Goal: Task Accomplishment & Management: Complete application form

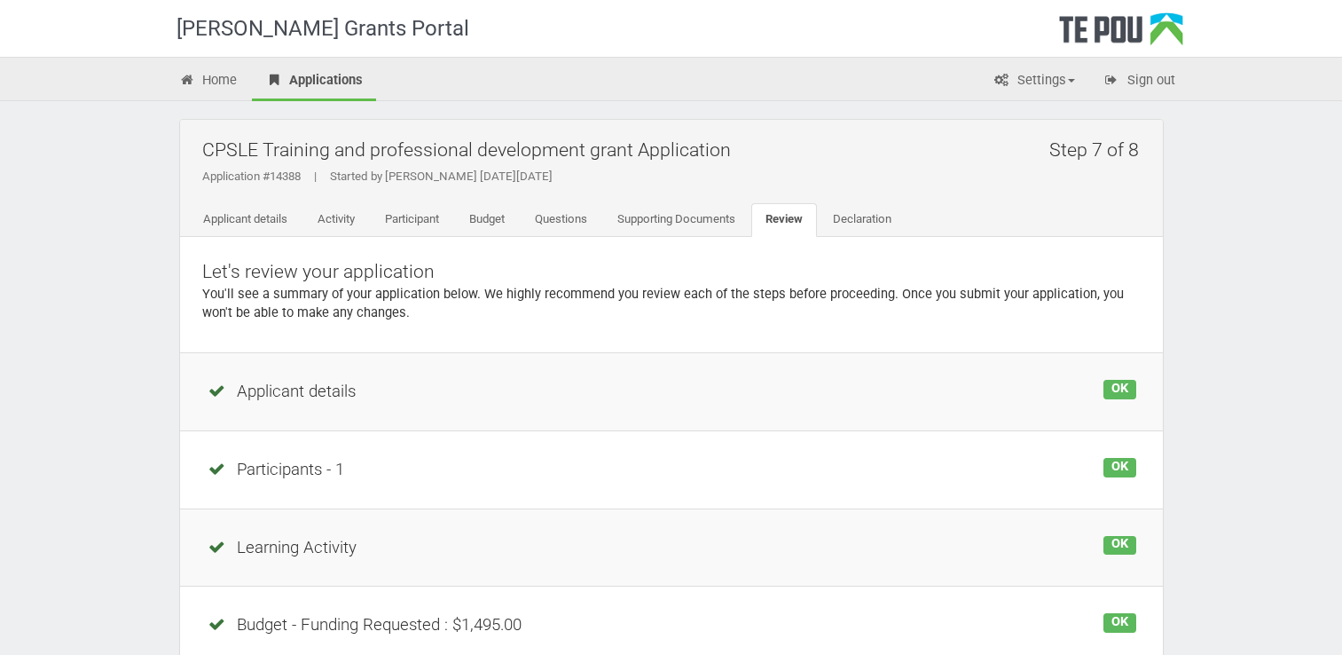
scroll to position [252, 0]
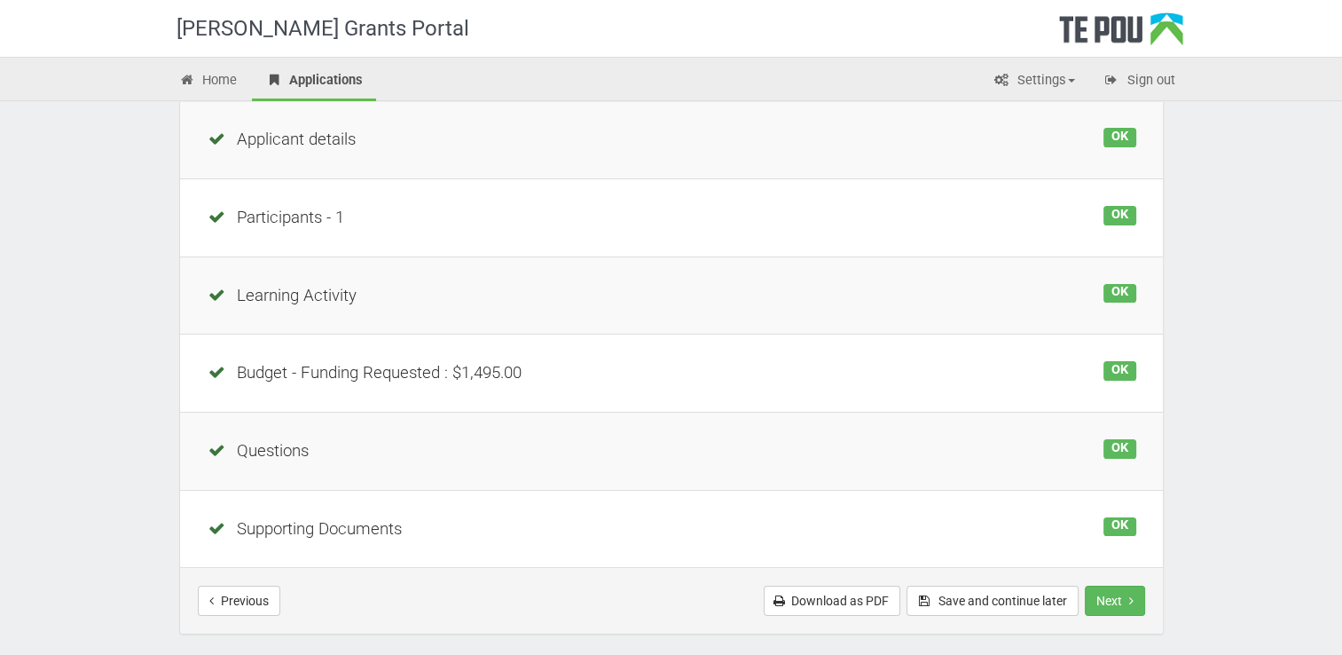
click at [440, 373] on div "Budget - Funding Requested : $1,495.00" at bounding box center [672, 373] width 930 height 24
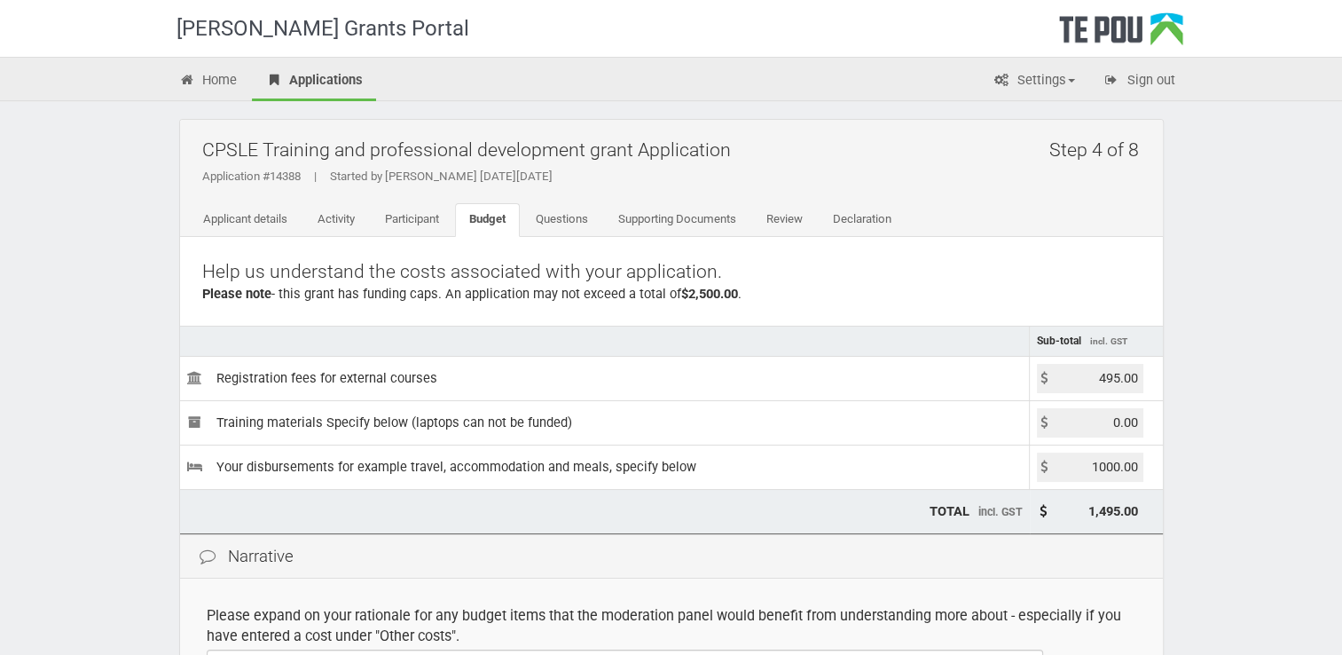
click at [1167, 574] on div "Step 4 of 8 CPSLE Training and professional development grant Application Appli…" at bounding box center [672, 535] width 1038 height 868
click at [270, 215] on link "Applicant details" at bounding box center [245, 220] width 113 height 34
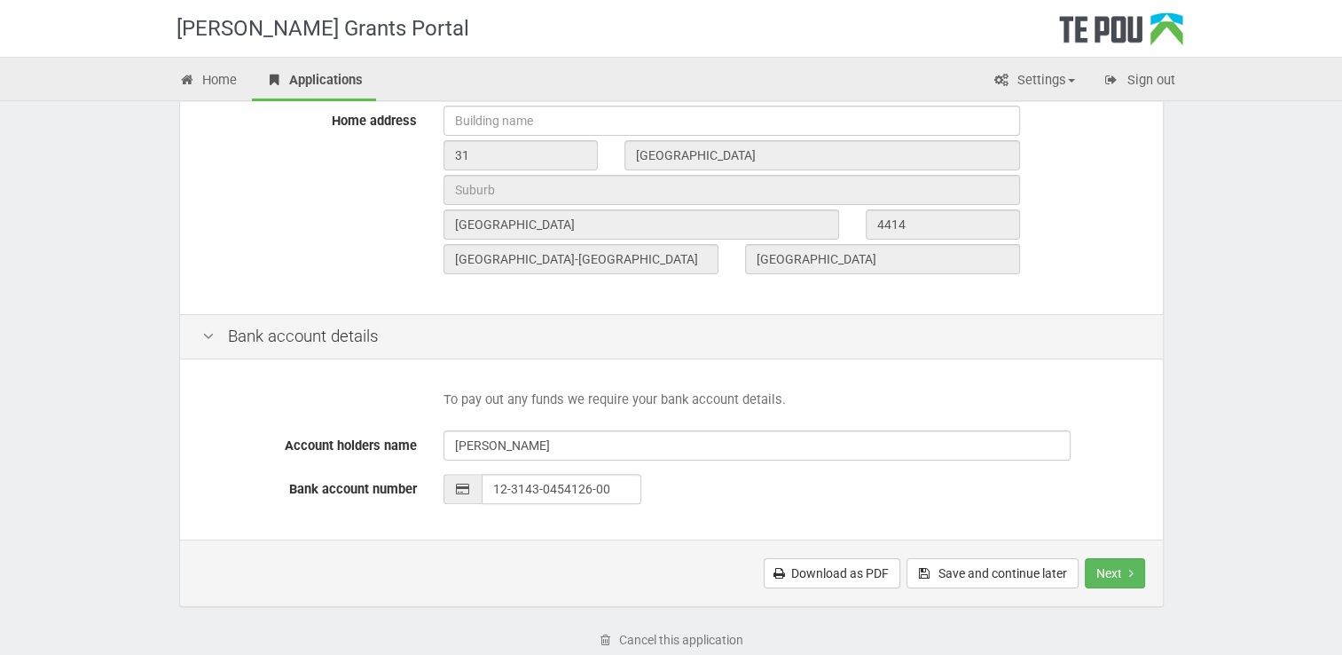
scroll to position [680, 0]
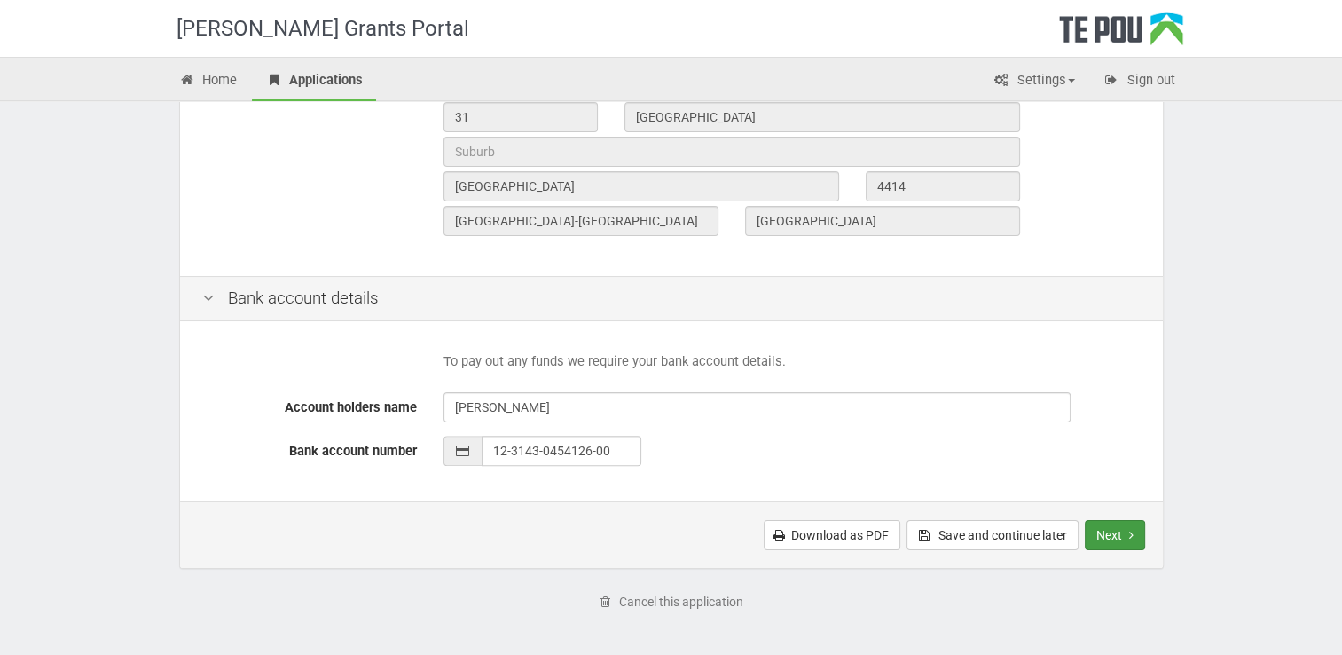
click at [1107, 528] on button "Next" at bounding box center [1115, 535] width 60 height 30
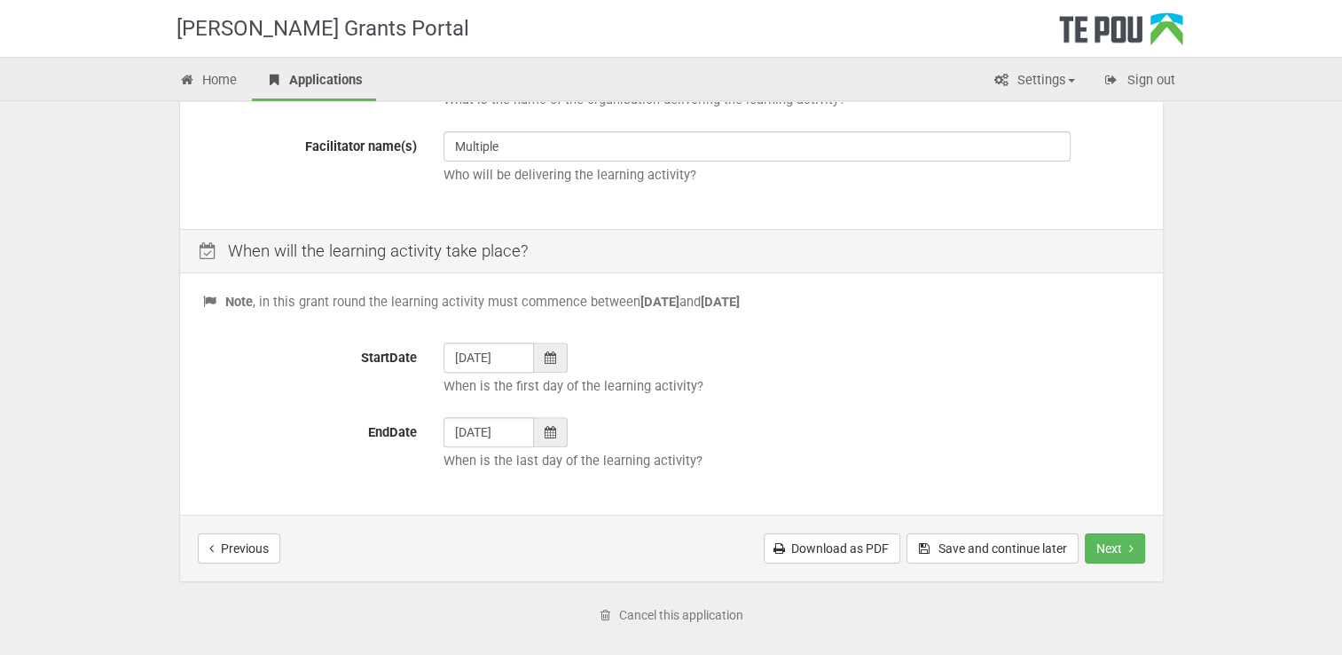
scroll to position [611, 0]
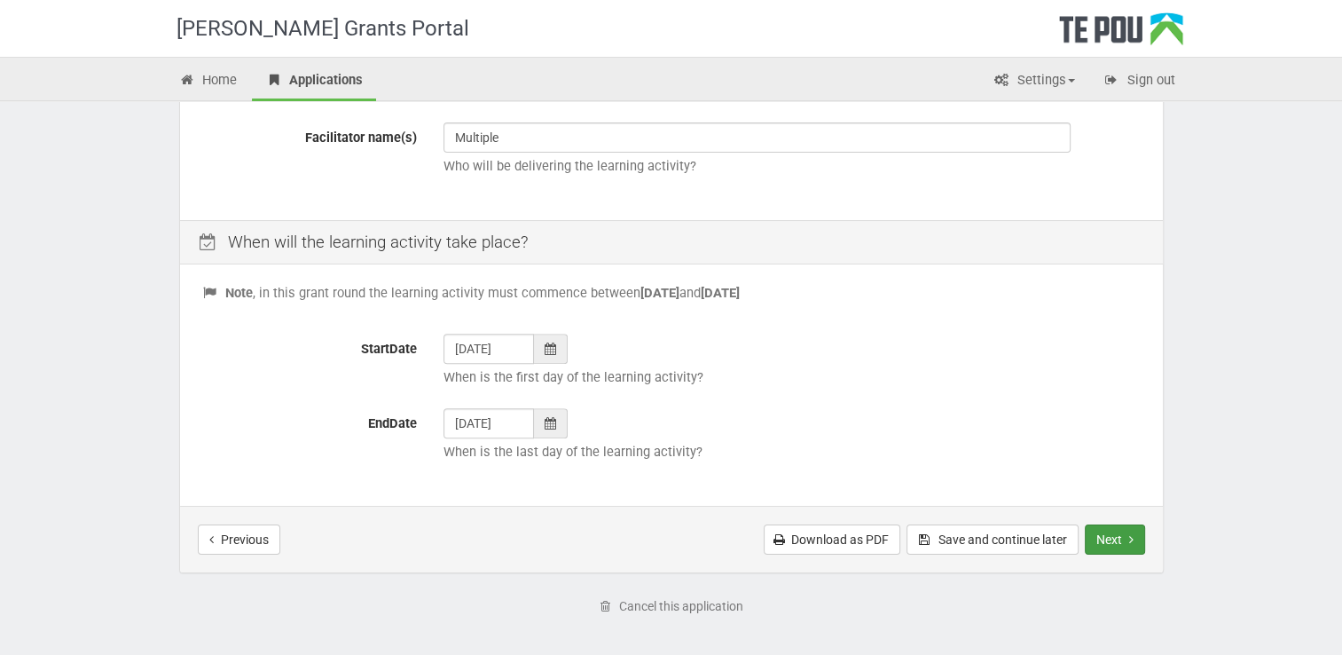
click at [1128, 538] on button "Next" at bounding box center [1115, 539] width 60 height 30
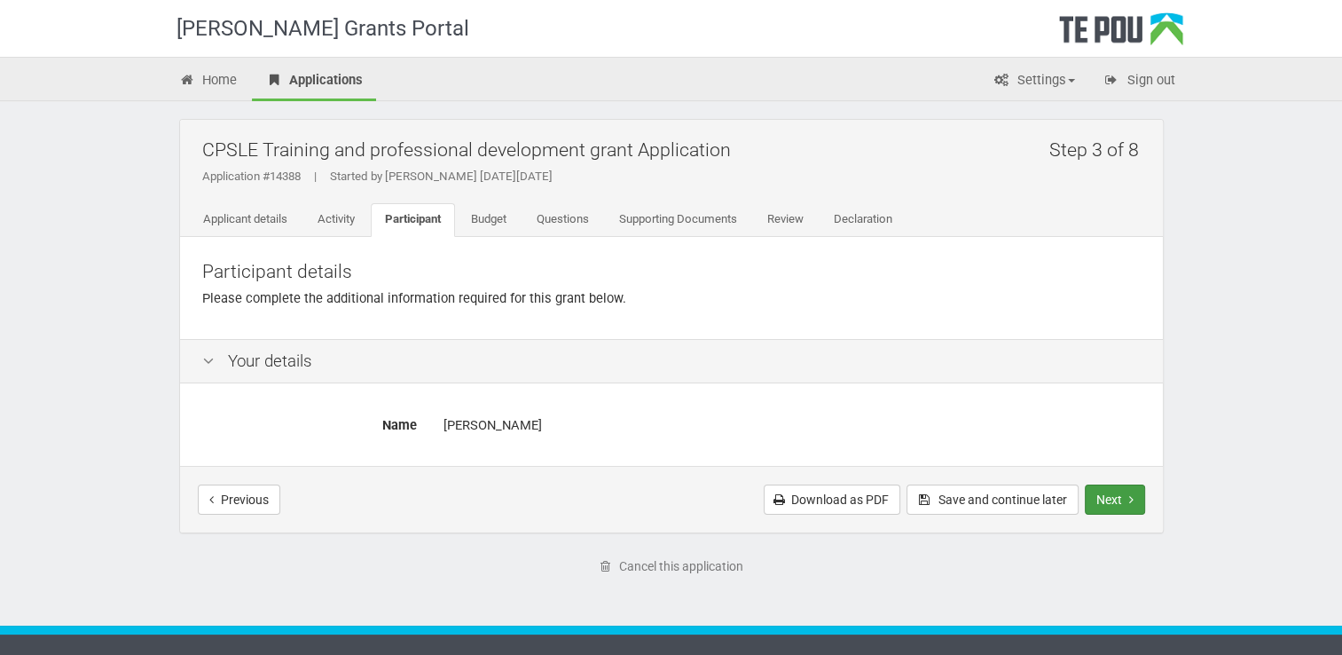
click at [1107, 493] on button "Next" at bounding box center [1115, 499] width 60 height 30
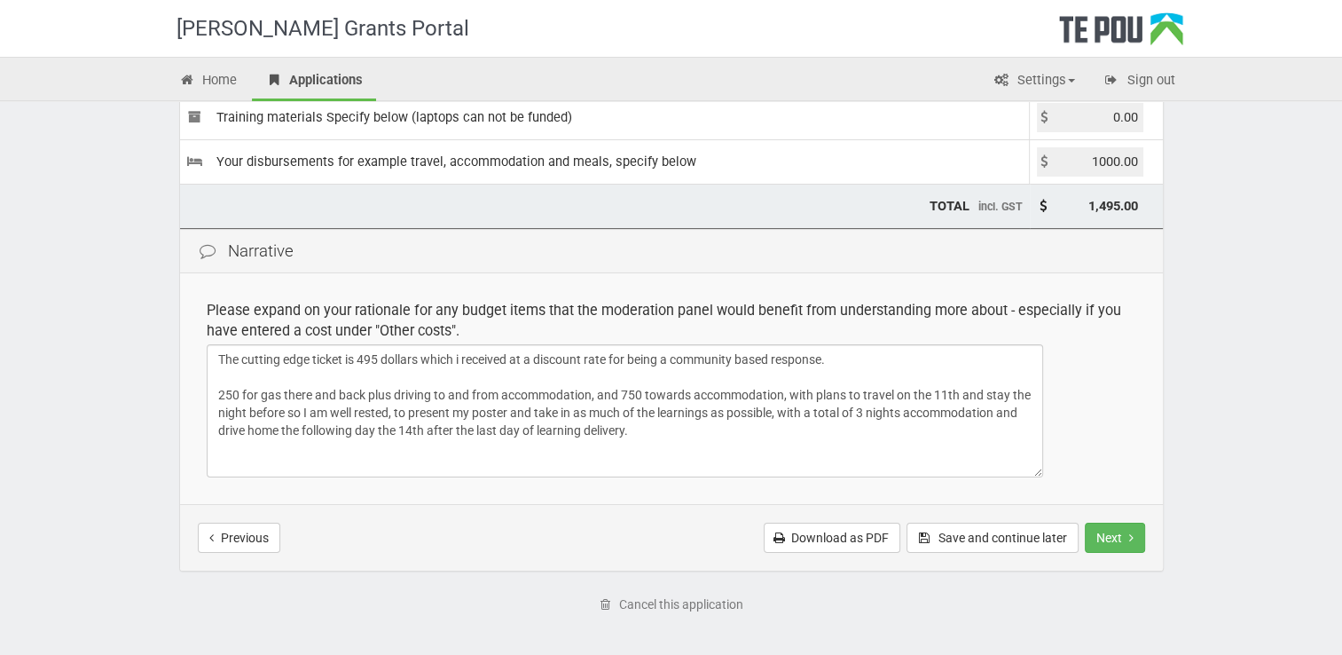
scroll to position [307, 0]
click at [1121, 538] on button "Next" at bounding box center [1115, 536] width 60 height 30
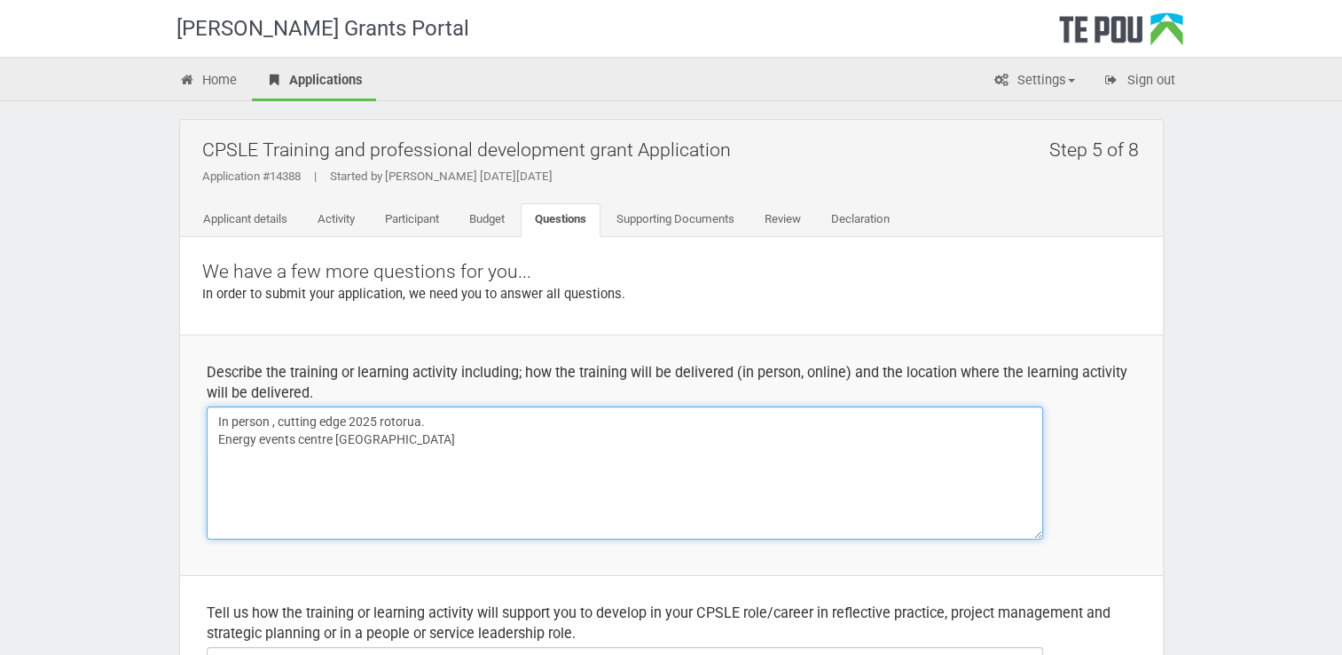
click at [418, 443] on textarea "In person , cutting edge 2025 rotorua. Energy events centre rotorua" at bounding box center [625, 472] width 837 height 133
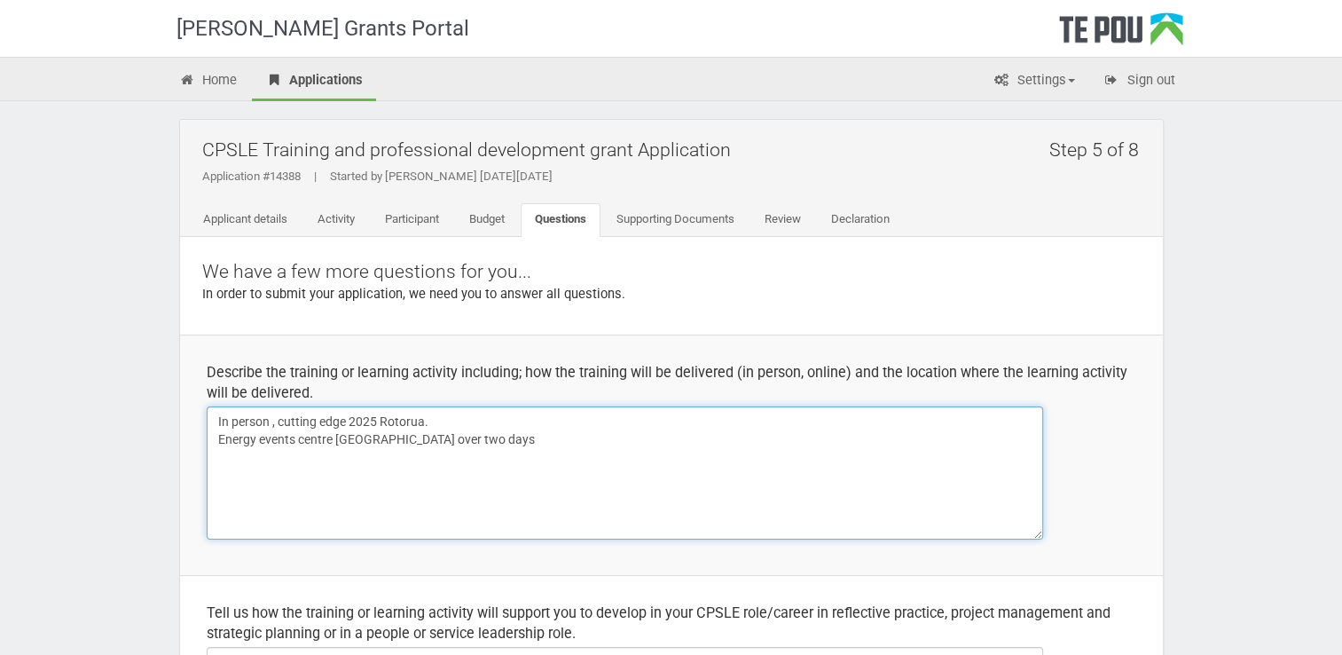
click at [378, 437] on textarea "In person , cutting edge 2025 rotorua. Energy events centre rotorua" at bounding box center [625, 472] width 837 height 133
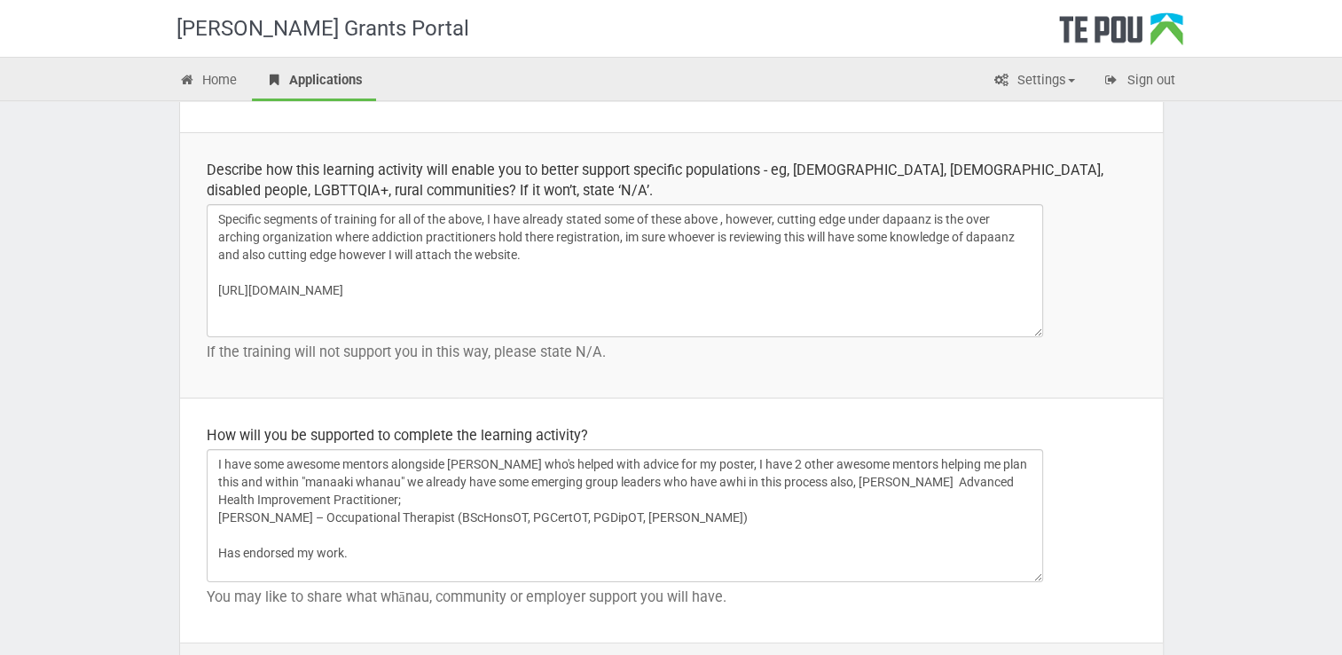
scroll to position [2495, 0]
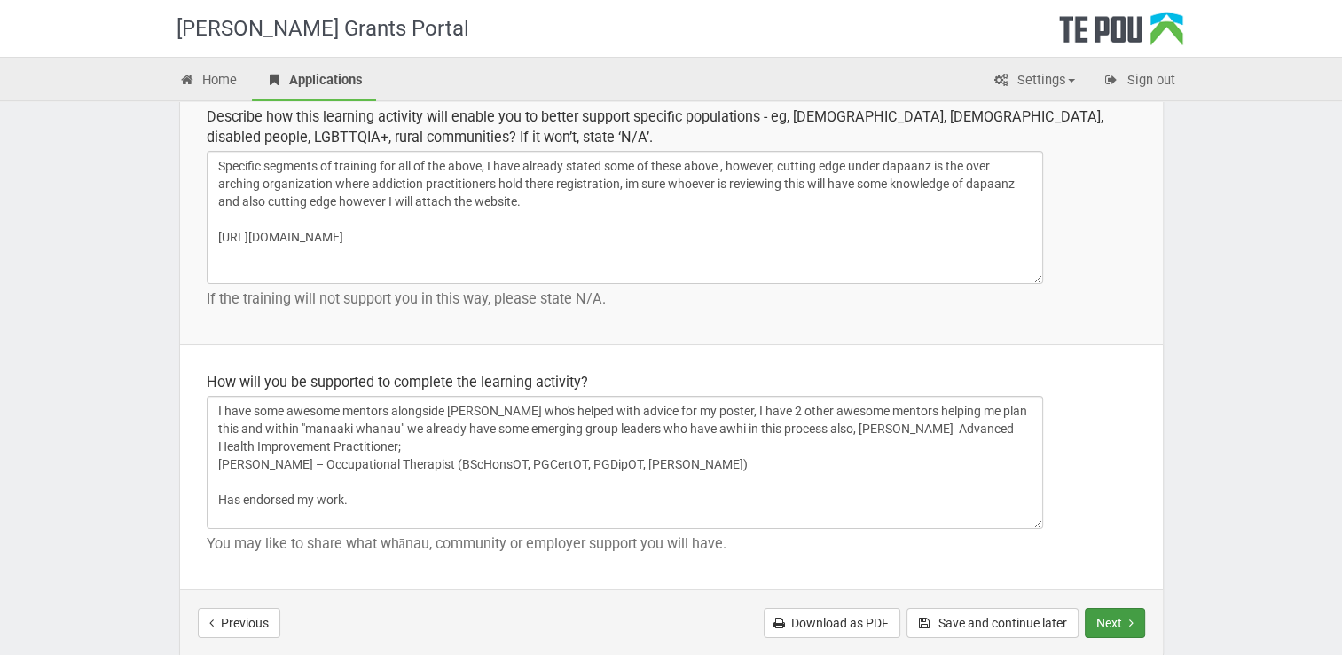
type textarea "In person , cutting edge 2025 Rotorua. Energy events centre Rotorua, over two d…"
click at [1118, 618] on button "Next" at bounding box center [1115, 623] width 60 height 30
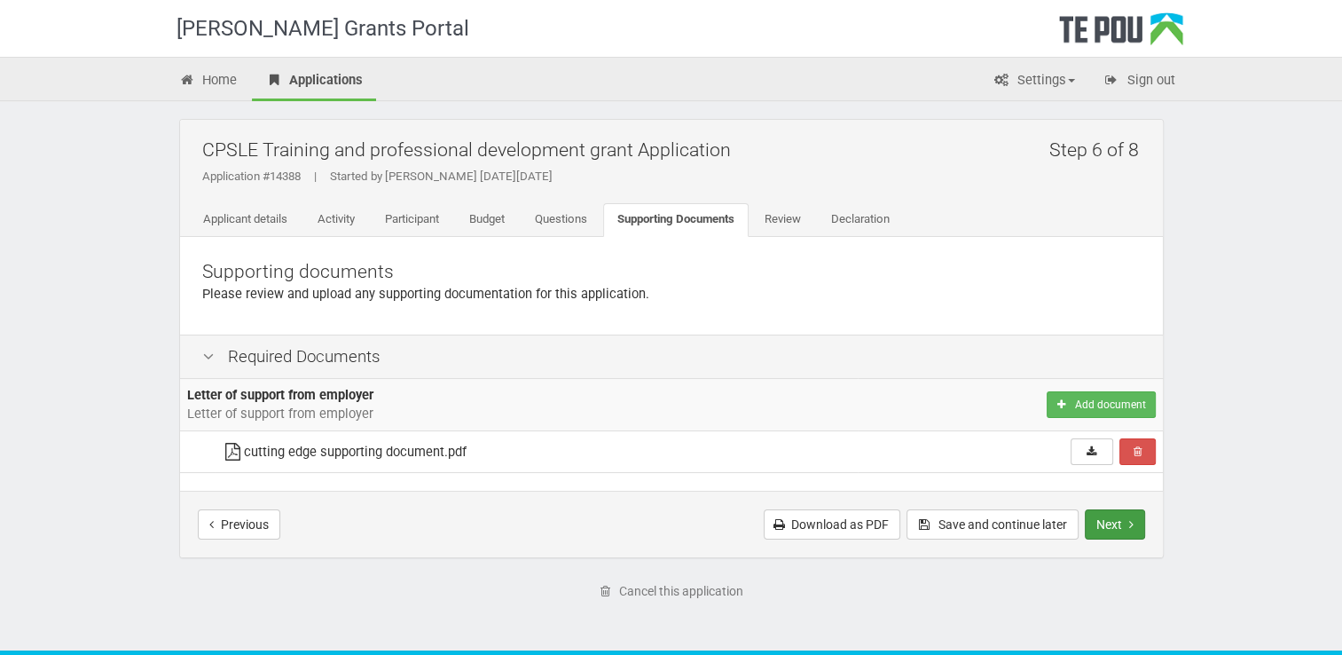
click at [1118, 518] on button "Next" at bounding box center [1115, 524] width 60 height 30
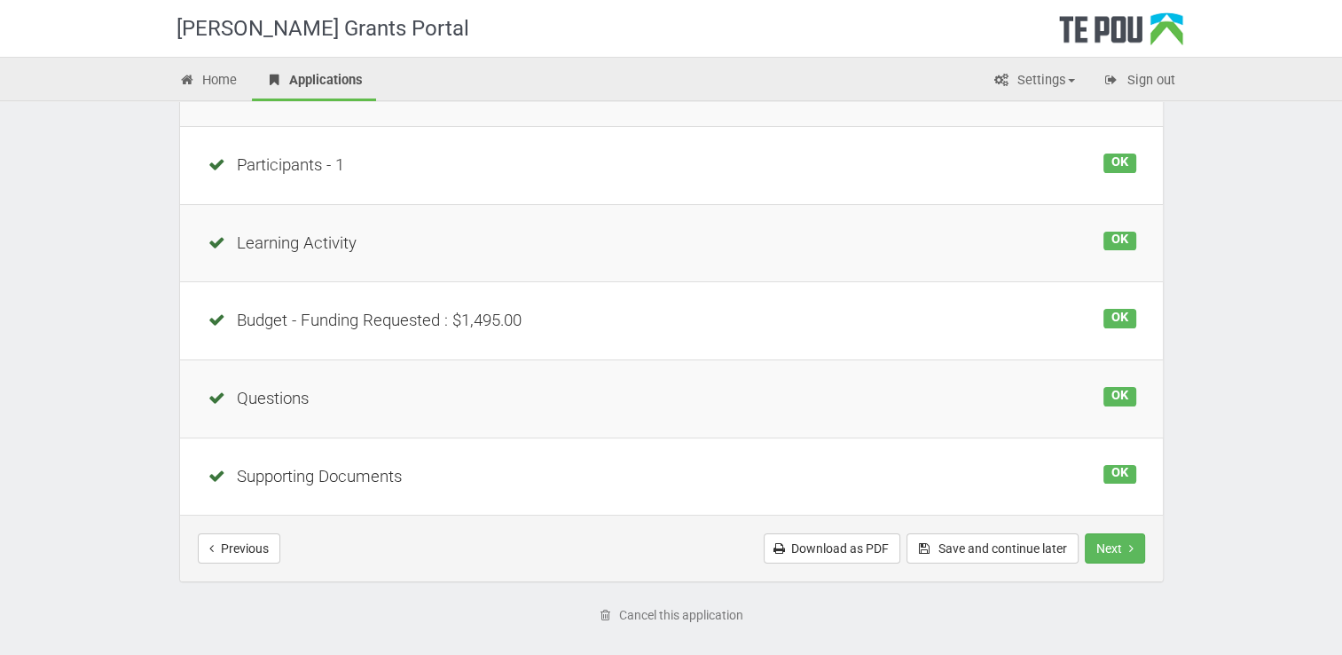
scroll to position [315, 0]
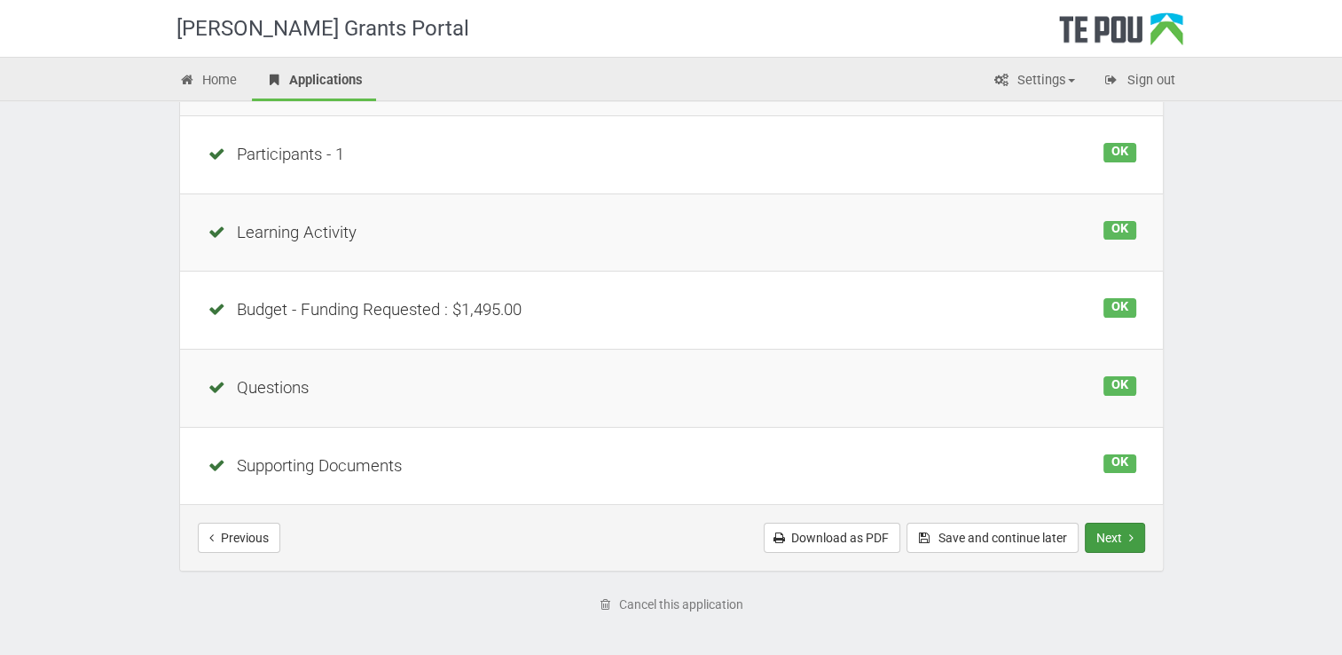
click at [1109, 536] on button "Next" at bounding box center [1115, 538] width 60 height 30
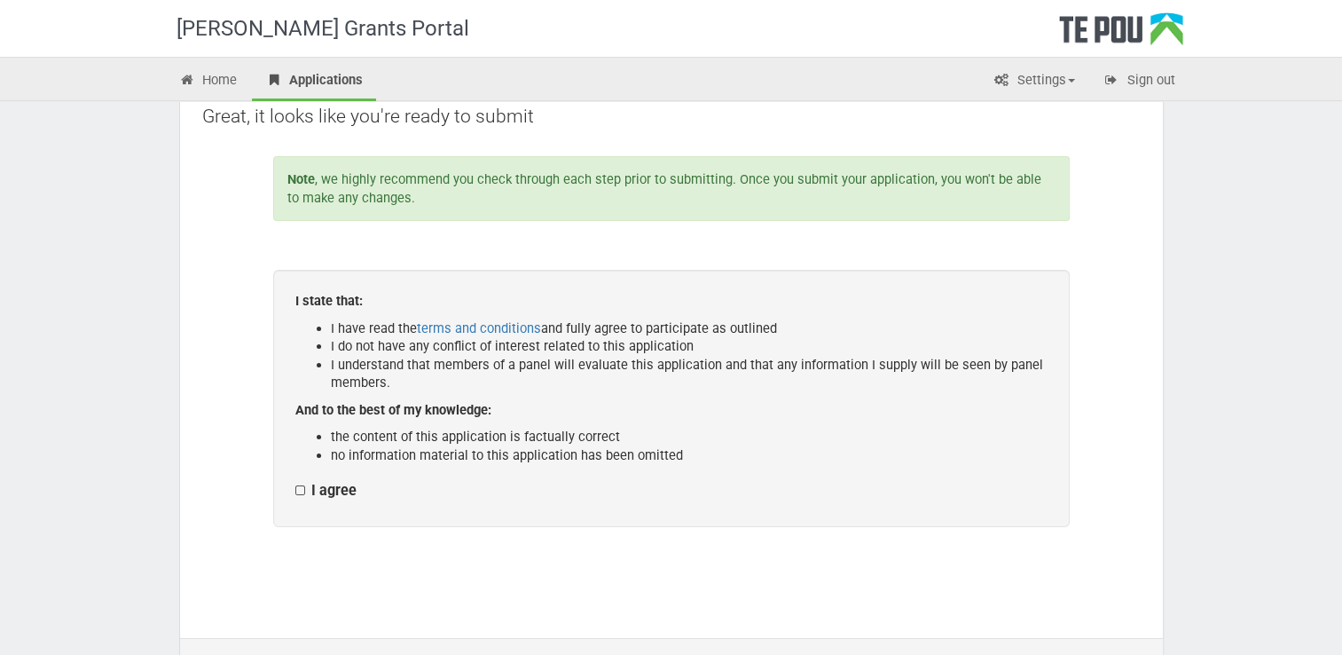
scroll to position [256, 0]
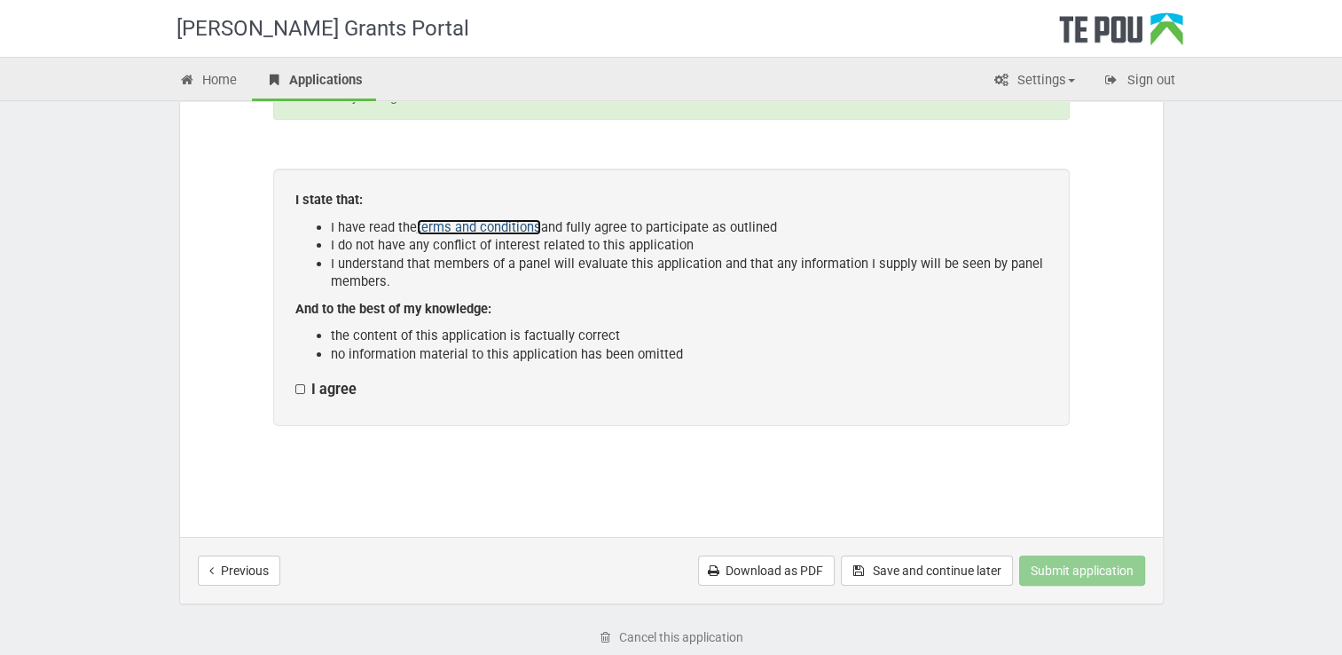
click at [513, 230] on link "terms and conditions" at bounding box center [479, 227] width 124 height 16
click at [303, 388] on label "I agree" at bounding box center [325, 390] width 61 height 19
click at [295, 381] on input "I agree" at bounding box center [295, 380] width 1 height 1
checkbox input "true"
click at [1074, 574] on button "Submit application" at bounding box center [1082, 570] width 126 height 30
